Goal: Task Accomplishment & Management: Use online tool/utility

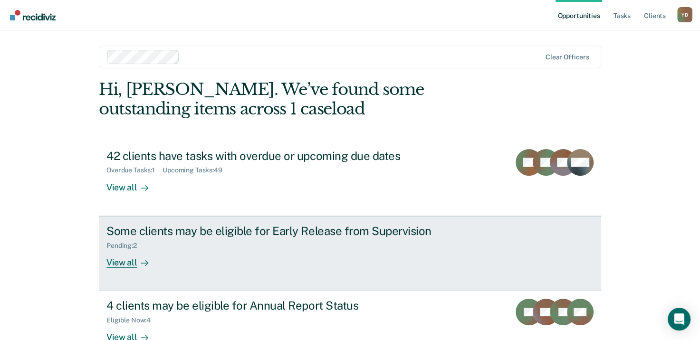
click at [126, 264] on div "View all" at bounding box center [132, 259] width 53 height 19
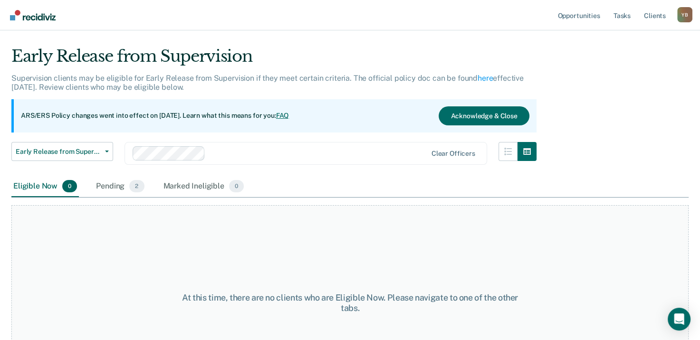
scroll to position [79, 0]
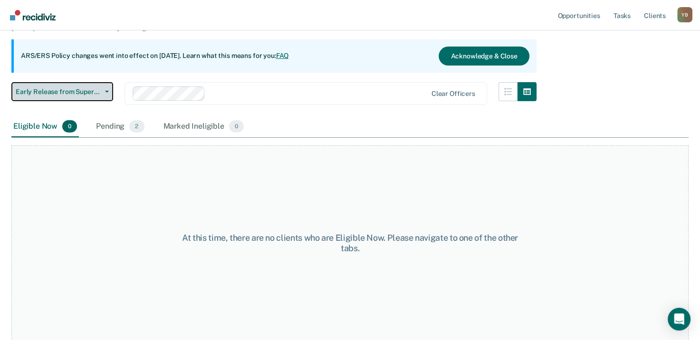
click at [98, 93] on span "Early Release from Supervision" at bounding box center [59, 92] width 86 height 8
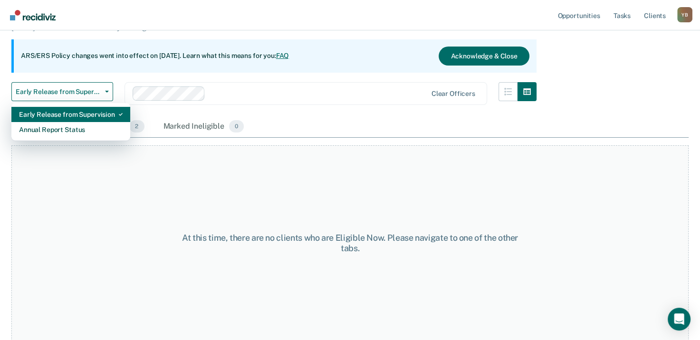
click at [91, 112] on div "Early Release from Supervision" at bounding box center [71, 114] width 104 height 15
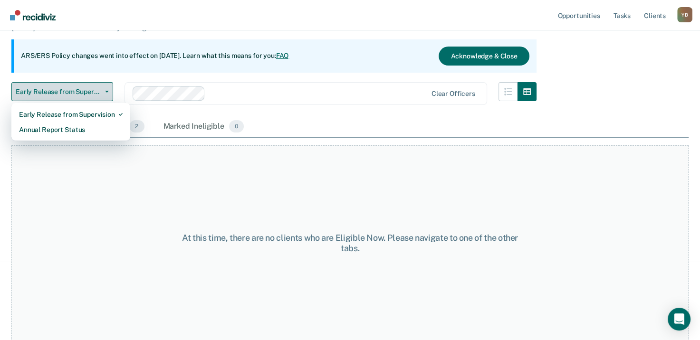
scroll to position [0, 0]
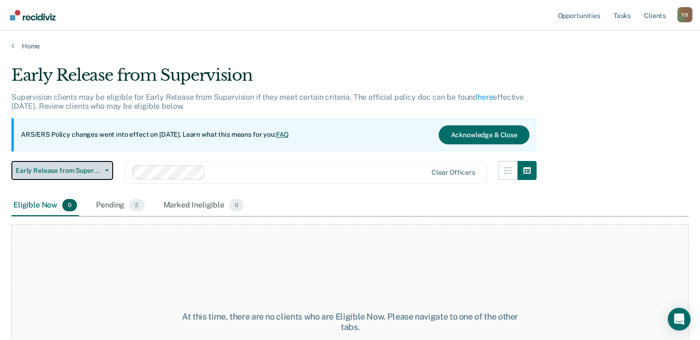
click at [51, 169] on span "Early Release from Supervision" at bounding box center [59, 171] width 86 height 8
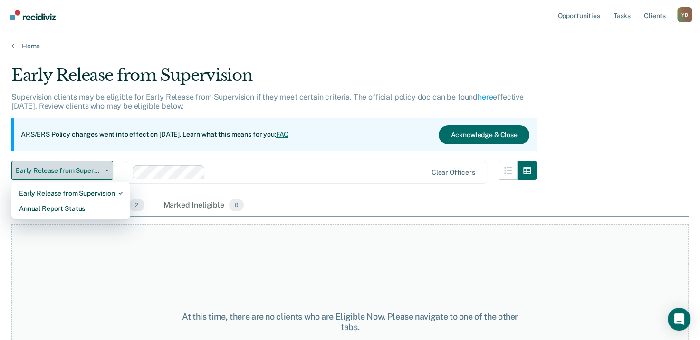
click at [51, 169] on span "Early Release from Supervision" at bounding box center [59, 171] width 86 height 8
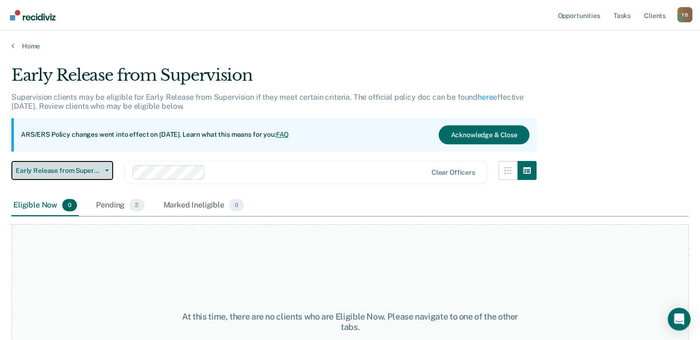
click at [51, 169] on span "Early Release from Supervision" at bounding box center [59, 171] width 86 height 8
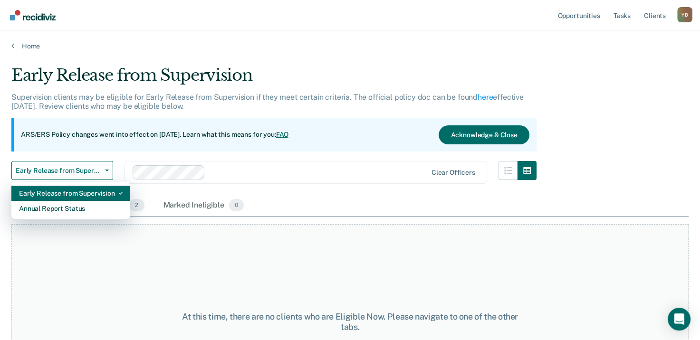
click at [42, 191] on div "Early Release from Supervision" at bounding box center [71, 193] width 104 height 15
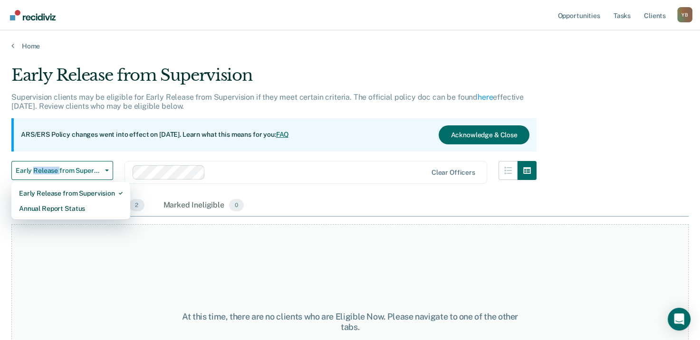
click at [42, 191] on div "Early Release from Supervision Early Release from Supervision Annual Report Sta…" at bounding box center [62, 178] width 102 height 34
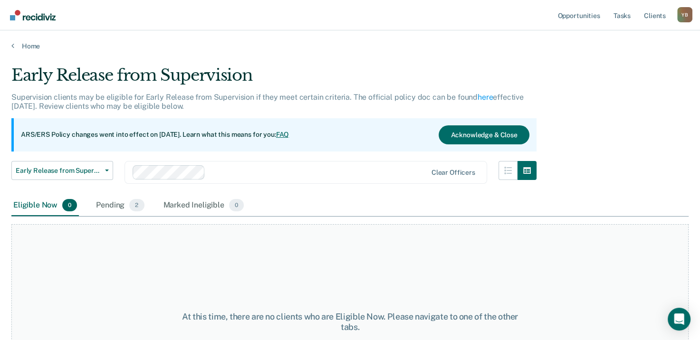
click at [340, 197] on div "Eligible Now 0 Pending 2 Marked Ineligible 0" at bounding box center [349, 205] width 677 height 21
click at [28, 46] on link "Home" at bounding box center [349, 46] width 677 height 9
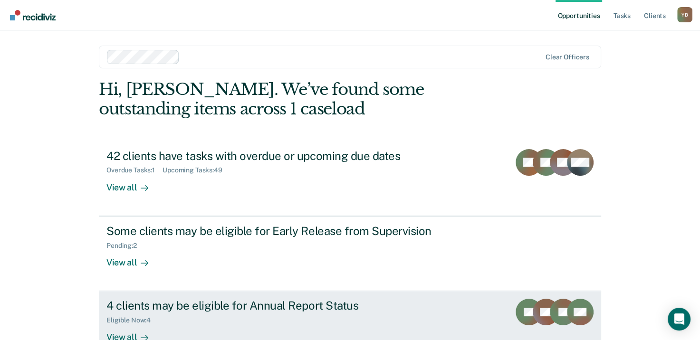
click at [231, 305] on div "4 clients may be eligible for Annual Report Status" at bounding box center [273, 306] width 334 height 14
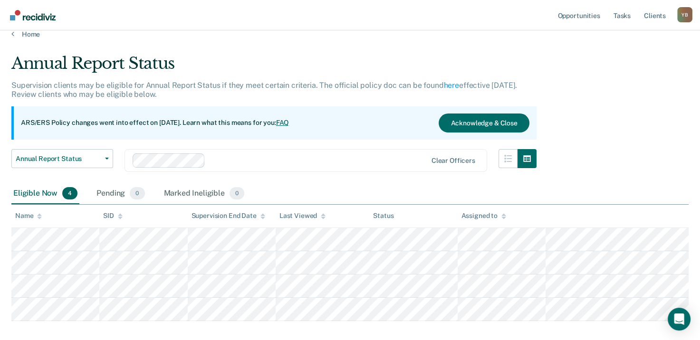
scroll to position [19, 0]
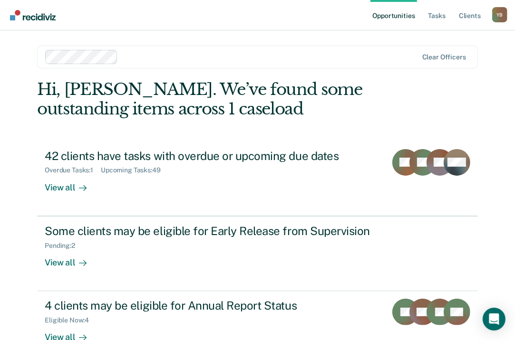
click at [515, 13] on div "Opportunities Tasks Client s [PERSON_NAME] Boston Y B Profile How it works Log …" at bounding box center [257, 15] width 515 height 30
